Goal: Information Seeking & Learning: Learn about a topic

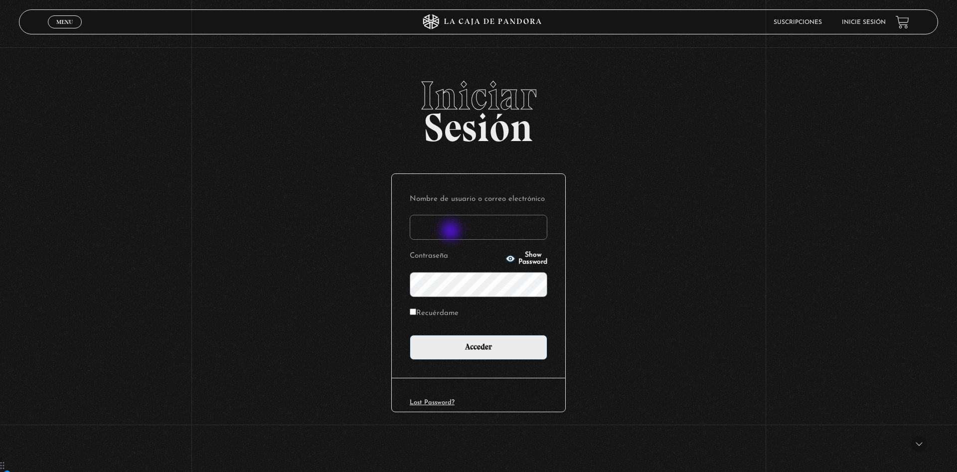
click at [452, 232] on input "Nombre de usuario o correo electrónico" at bounding box center [479, 227] width 138 height 25
type input "paukitty09@gmail.com"
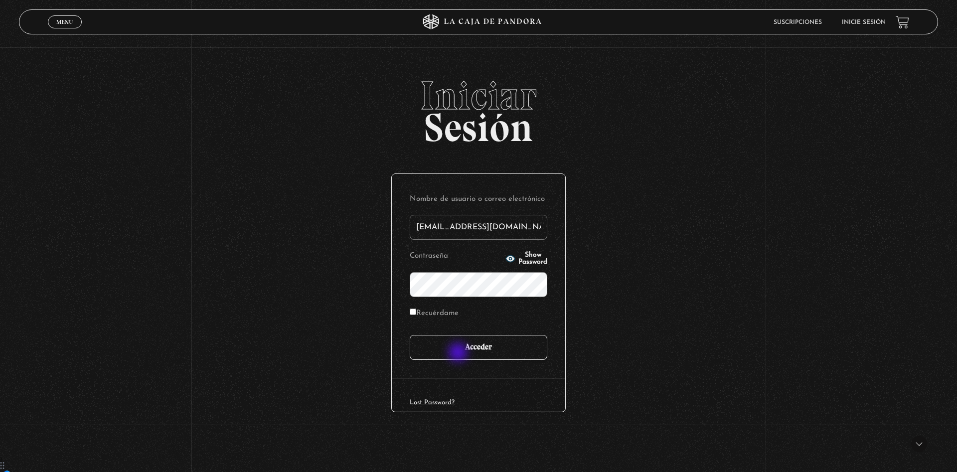
click at [459, 353] on input "Acceder" at bounding box center [479, 347] width 138 height 25
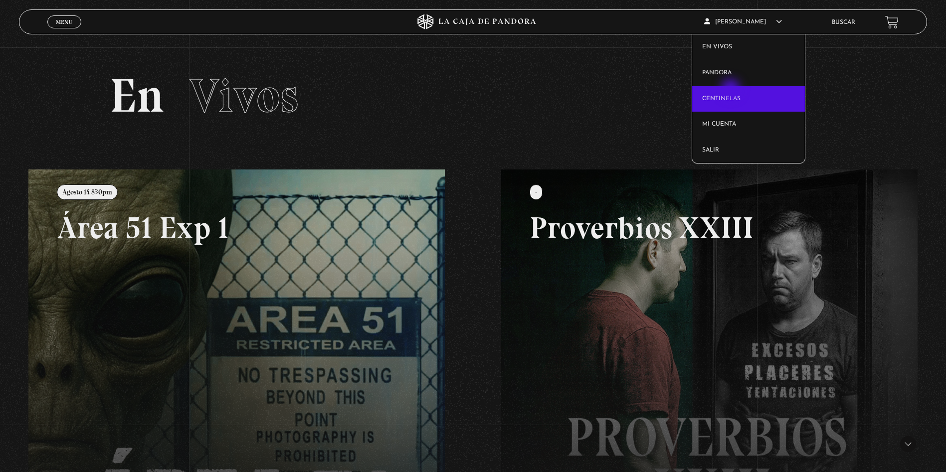
click at [731, 90] on link "Centinelas" at bounding box center [748, 99] width 113 height 26
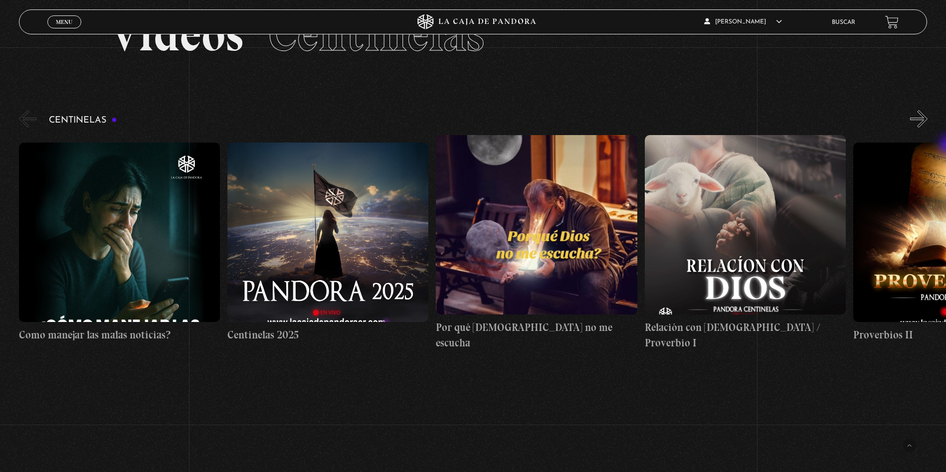
scroll to position [58, 0]
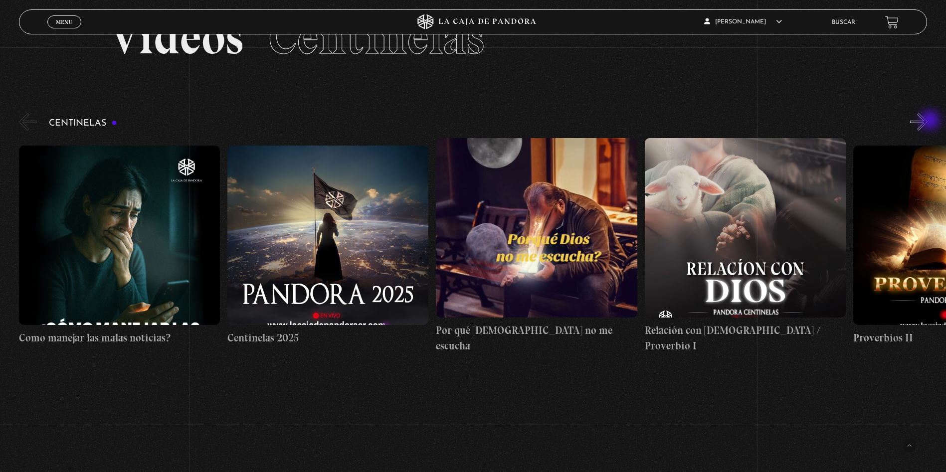
click at [927, 121] on button "»" at bounding box center [918, 121] width 17 height 17
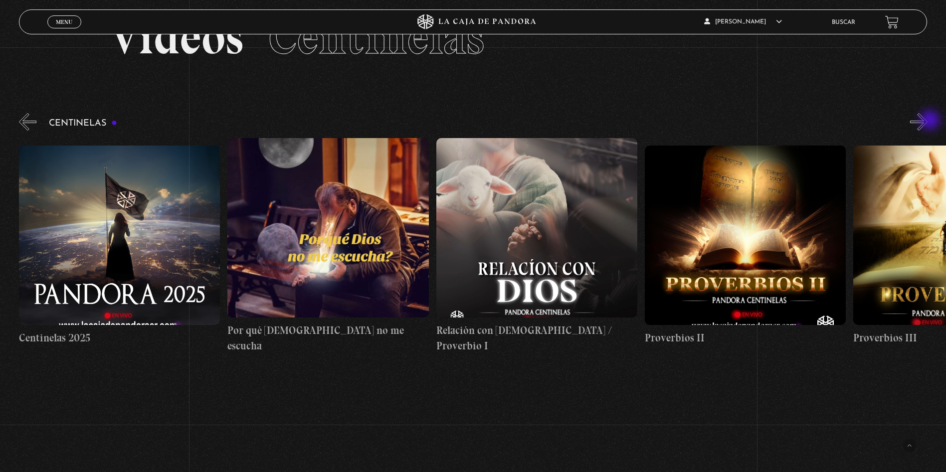
click at [927, 121] on button "»" at bounding box center [918, 121] width 17 height 17
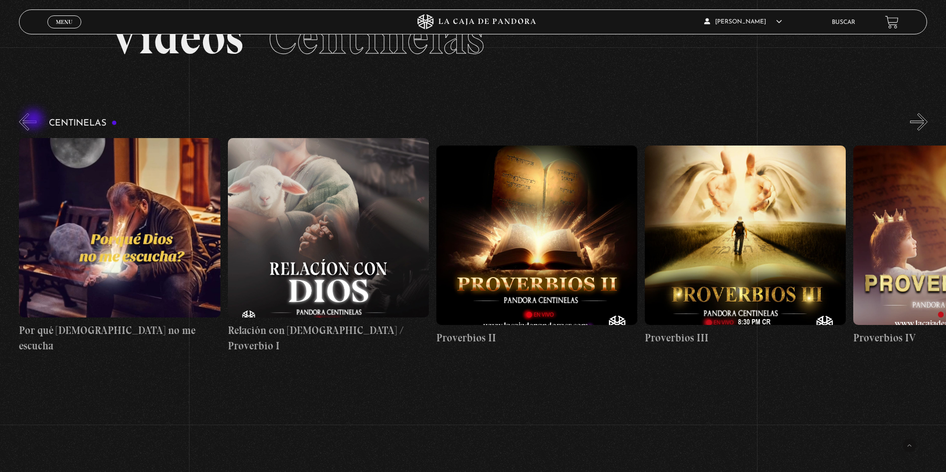
click at [35, 120] on button "«" at bounding box center [27, 121] width 17 height 17
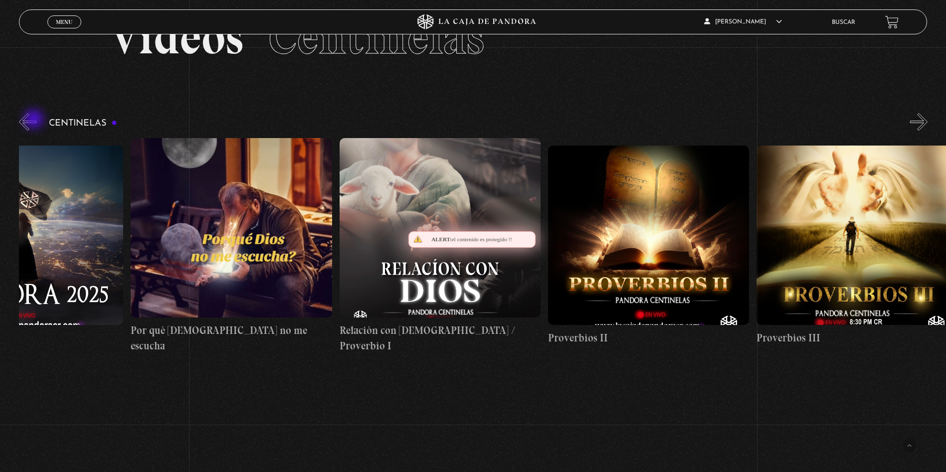
click at [35, 120] on button "«" at bounding box center [27, 121] width 17 height 17
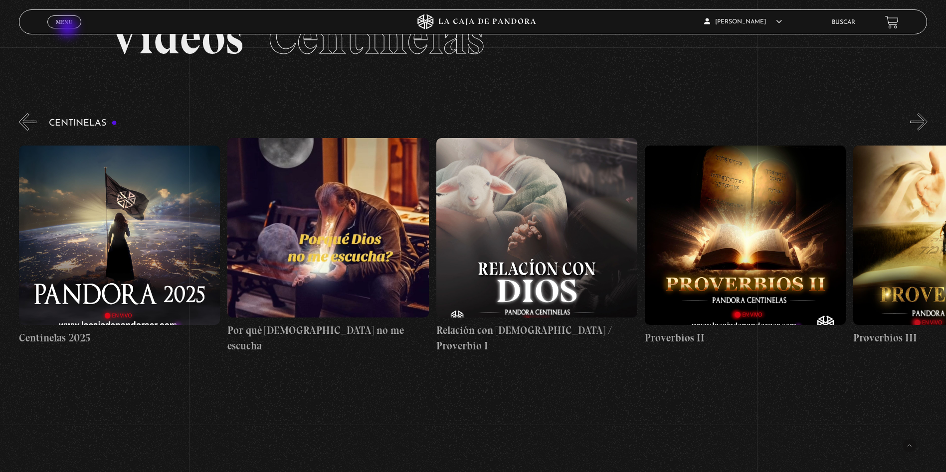
click at [69, 29] on div "Menu Cerrar" at bounding box center [189, 22] width 284 height 24
click at [63, 19] on span "Menu" at bounding box center [64, 22] width 16 height 6
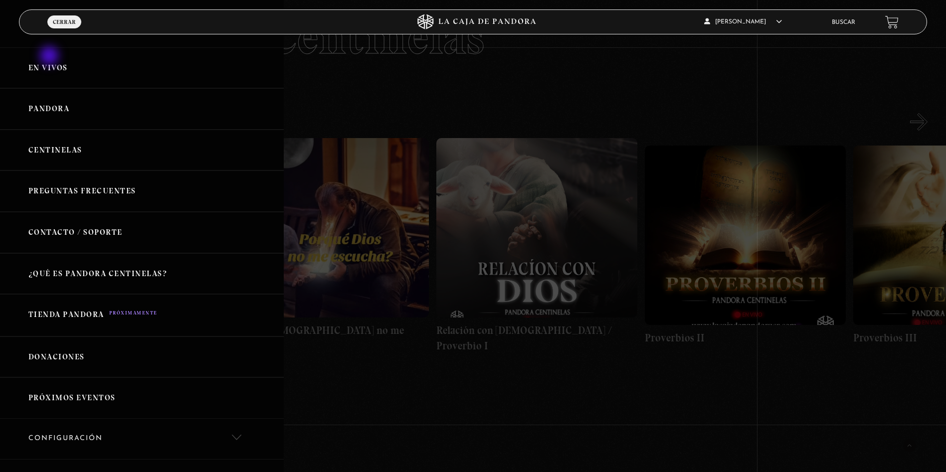
click at [50, 57] on link "En vivos" at bounding box center [142, 67] width 284 height 41
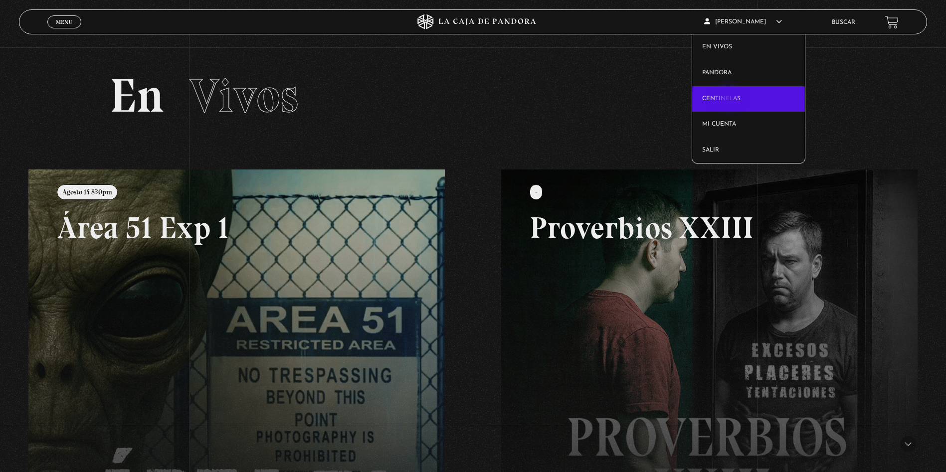
click at [728, 100] on link "Centinelas" at bounding box center [748, 99] width 113 height 26
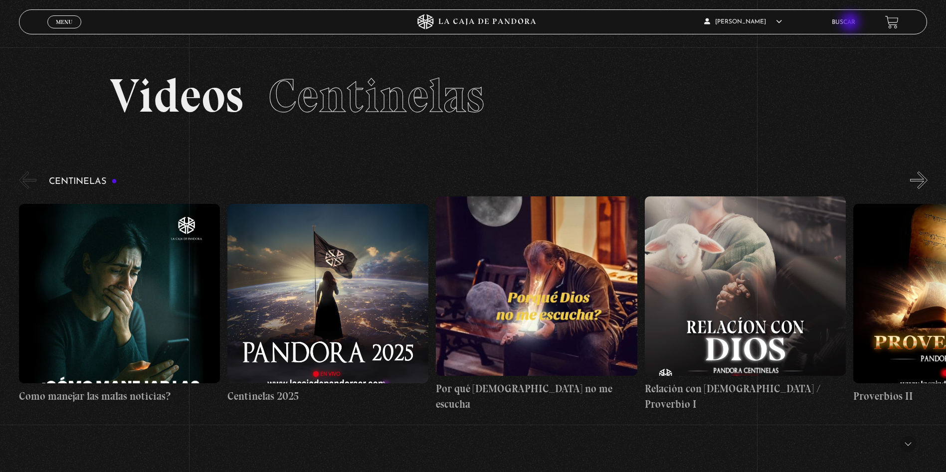
click at [851, 23] on link "Buscar" at bounding box center [843, 22] width 23 height 6
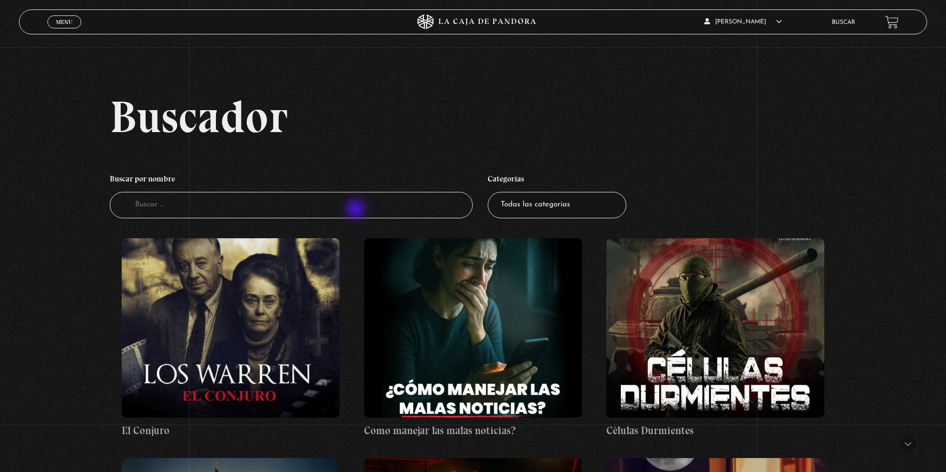
click at [356, 210] on input "Buscador" at bounding box center [291, 205] width 363 height 26
type input "sanar el alma"
